Goal: Find specific page/section: Find specific page/section

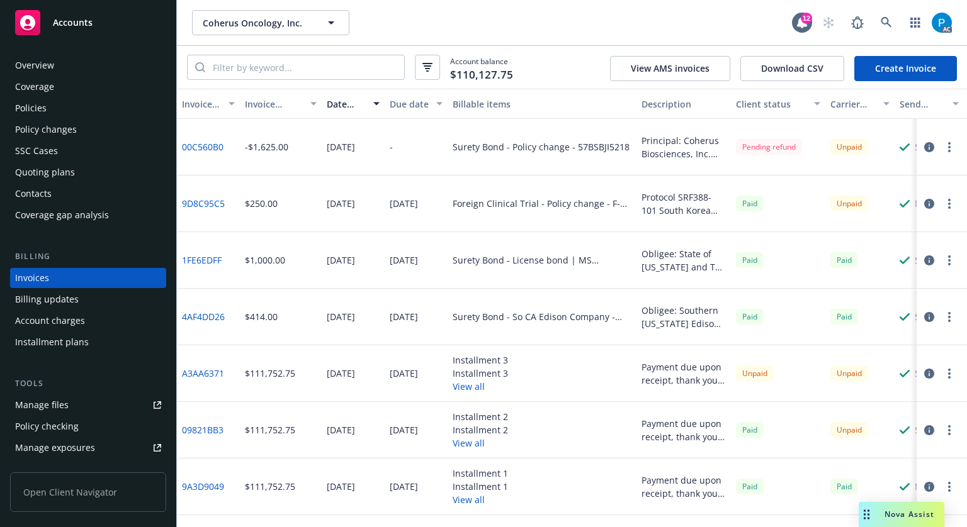
click at [110, 17] on div "Accounts" at bounding box center [88, 22] width 146 height 25
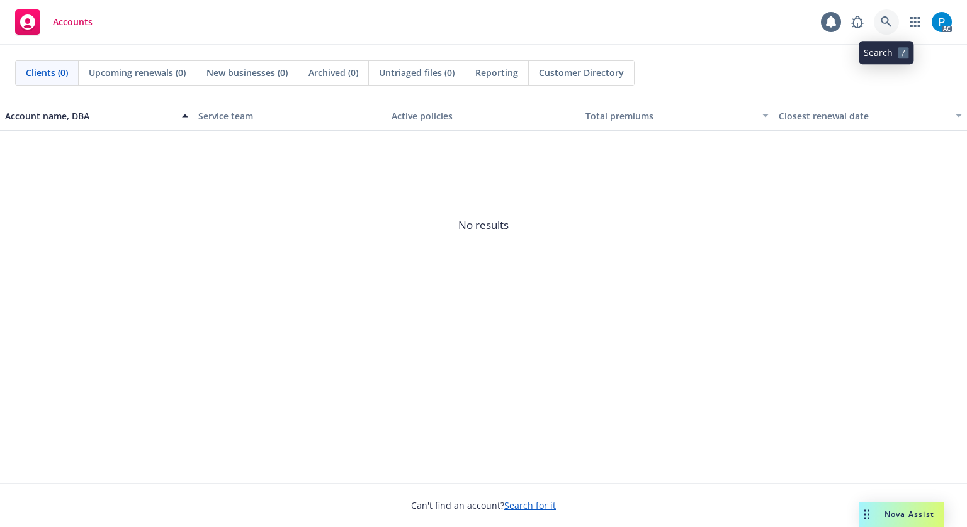
click at [886, 18] on icon at bounding box center [886, 21] width 11 height 11
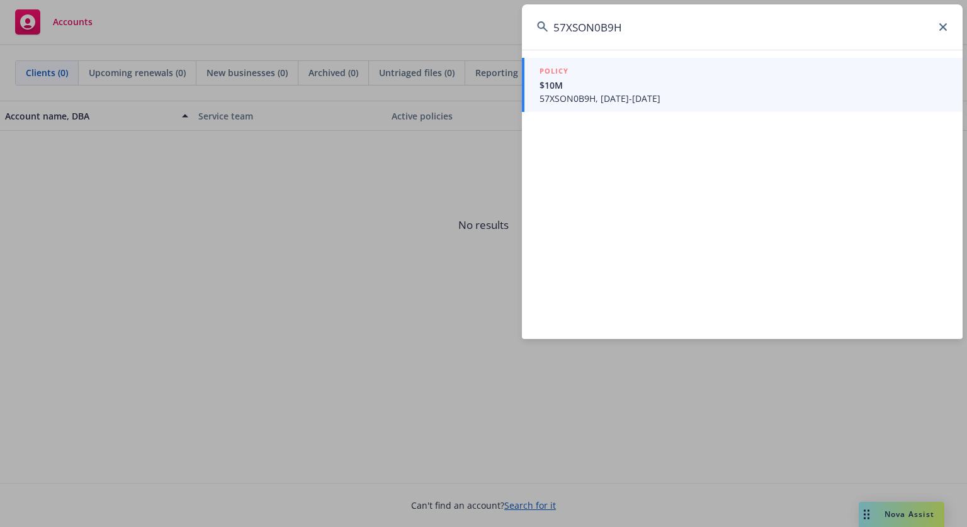
type input "57XSON0B9H"
click at [745, 80] on span "$10M" at bounding box center [743, 85] width 408 height 13
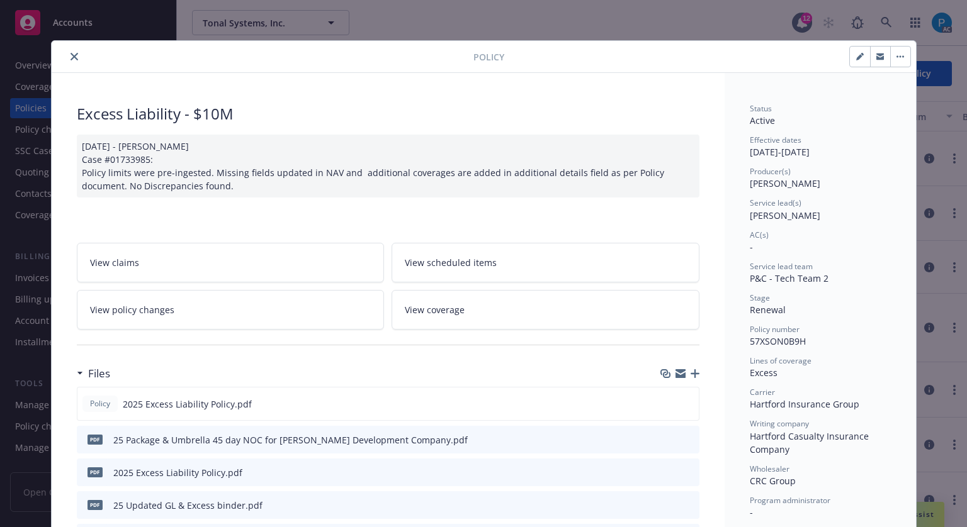
click at [70, 55] on icon "close" at bounding box center [74, 57] width 8 height 8
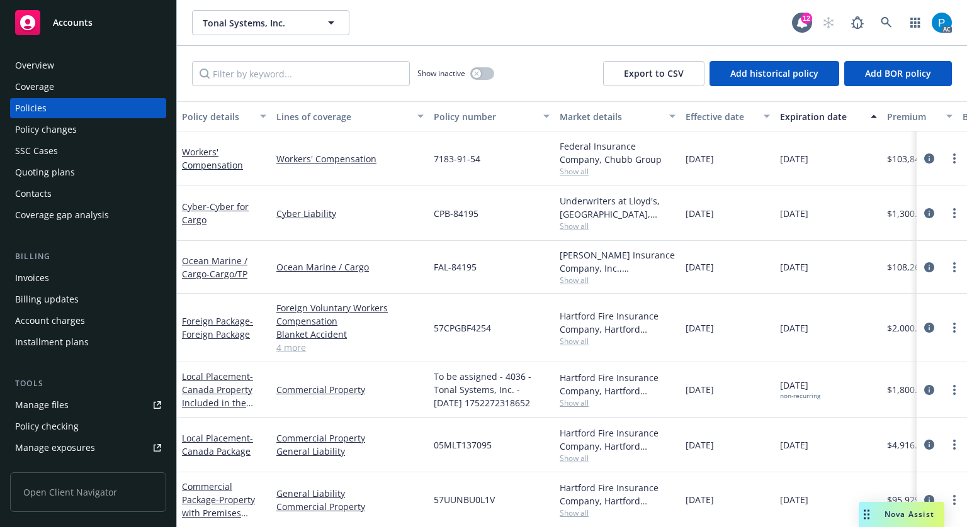
click at [38, 274] on div "Invoices" at bounding box center [32, 278] width 34 height 20
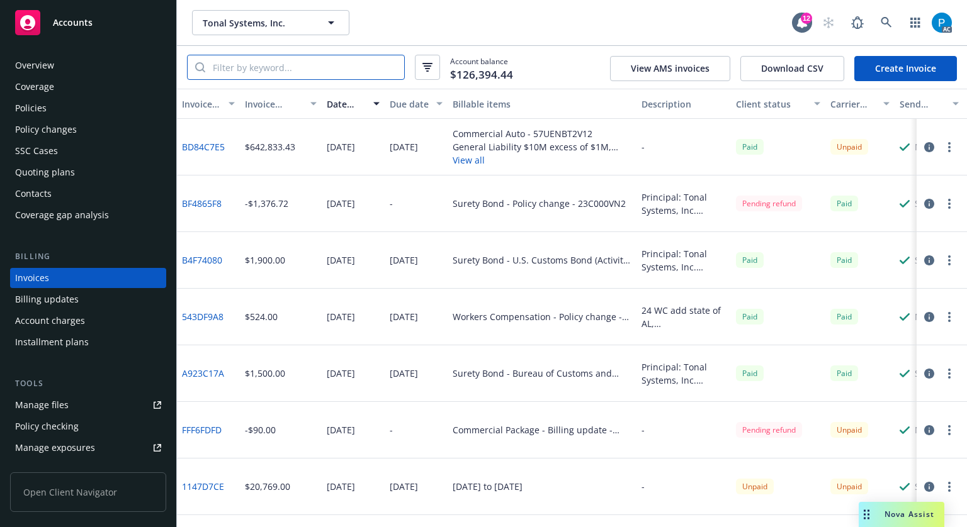
click at [293, 74] on input "search" at bounding box center [304, 67] width 199 height 24
paste input "57XSON0B9H"
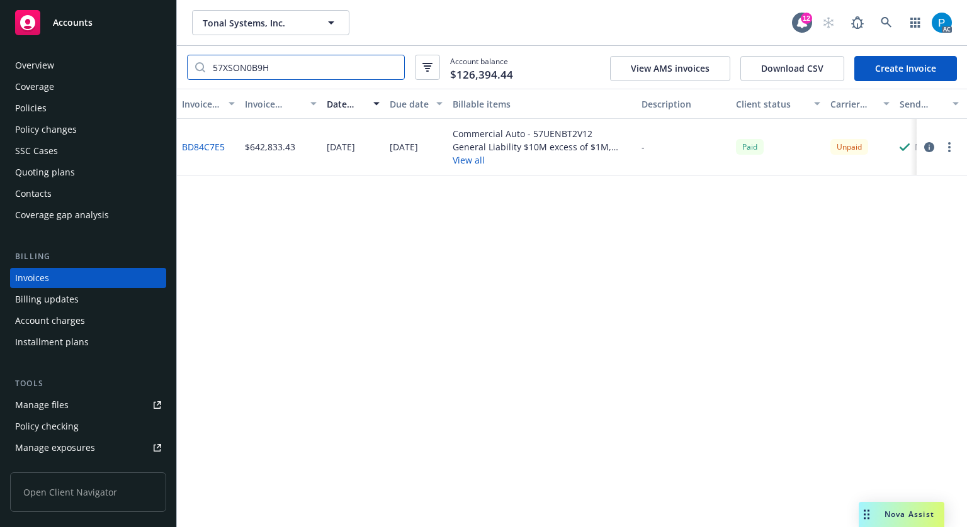
type input "57XSON0B9H"
click at [931, 152] on button "button" at bounding box center [929, 147] width 15 height 15
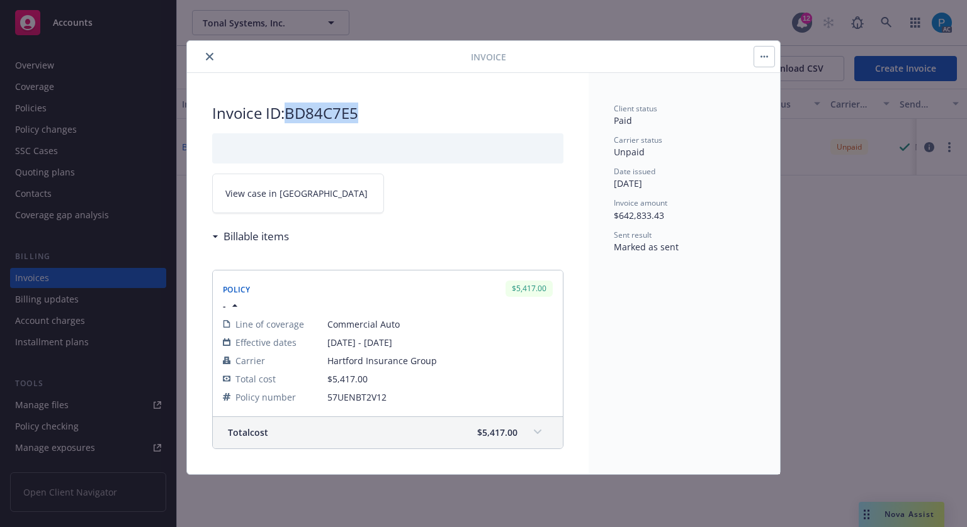
drag, startPoint x: 363, startPoint y: 114, endPoint x: 291, endPoint y: 109, distance: 71.9
click at [291, 109] on h2 "Invoice ID: BD84C7E5" at bounding box center [387, 113] width 351 height 20
copy h2 "BD84C7E5"
